Goal: Task Accomplishment & Management: Manage account settings

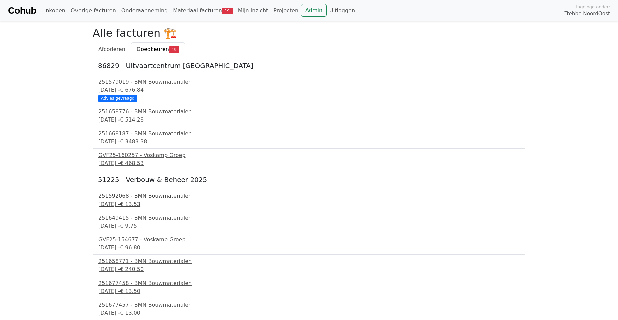
click at [146, 203] on div "12 september 2025 - € 13.53" at bounding box center [309, 204] width 422 height 8
click at [124, 224] on div "22 september 2025 - € 9.75" at bounding box center [309, 226] width 422 height 8
click at [155, 243] on div "GVF25-154677 - Voskamp Groep" at bounding box center [309, 239] width 422 height 8
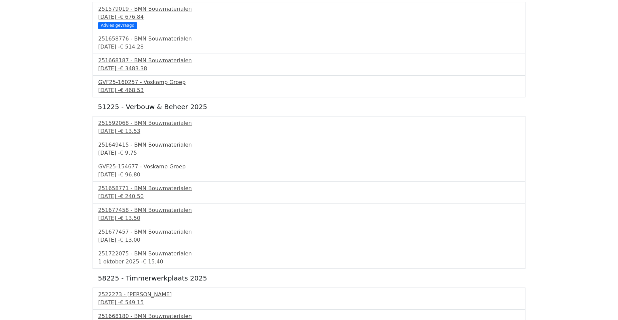
scroll to position [134, 0]
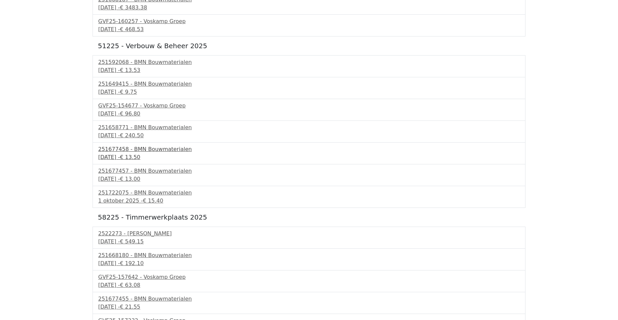
click at [123, 151] on div "251677458 - BMN Bouwmaterialen" at bounding box center [309, 149] width 422 height 8
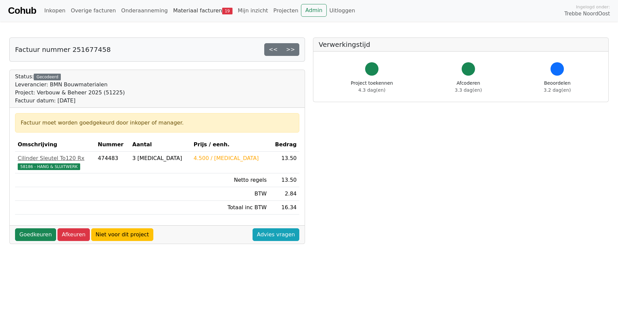
click at [182, 10] on link "Materiaal facturen 19" at bounding box center [202, 10] width 65 height 13
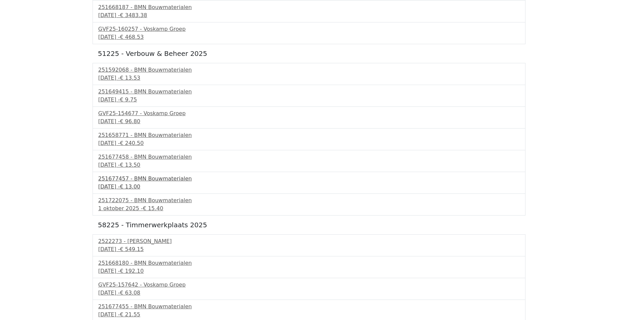
scroll to position [134, 0]
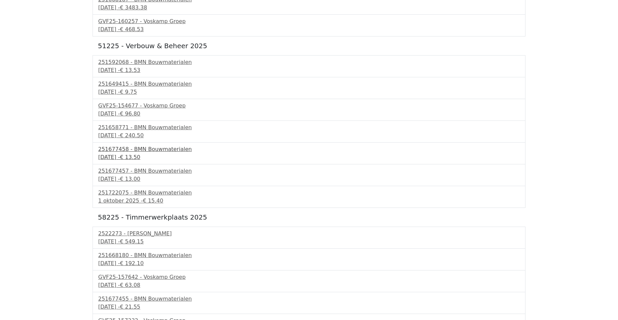
click at [139, 155] on div "[DATE] - € 13.50" at bounding box center [309, 157] width 422 height 8
click at [164, 171] on div "251677457 - BMN Bouwmaterialen" at bounding box center [309, 171] width 422 height 8
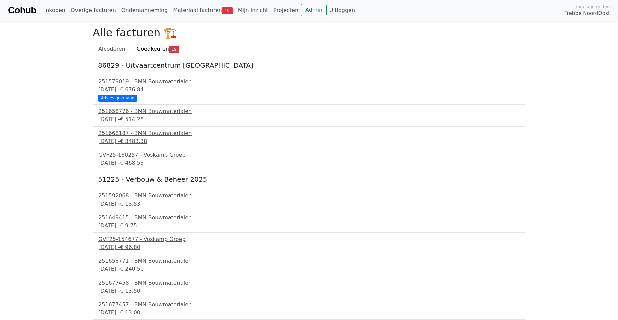
scroll to position [0, 0]
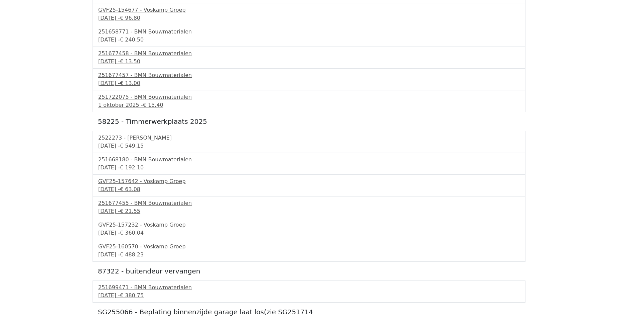
scroll to position [261, 0]
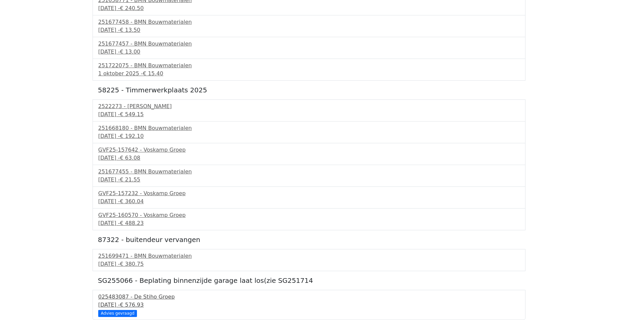
click at [124, 299] on div "025483087 - De Stiho Groep" at bounding box center [309, 296] width 422 height 8
click at [152, 256] on div "251699471 - BMN Bouwmaterialen" at bounding box center [309, 256] width 422 height 8
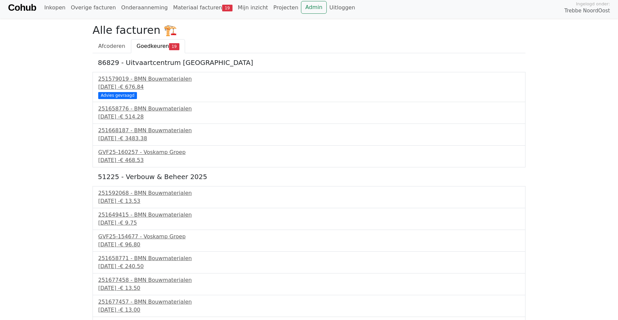
scroll to position [0, 0]
